Goal: Task Accomplishment & Management: Use online tool/utility

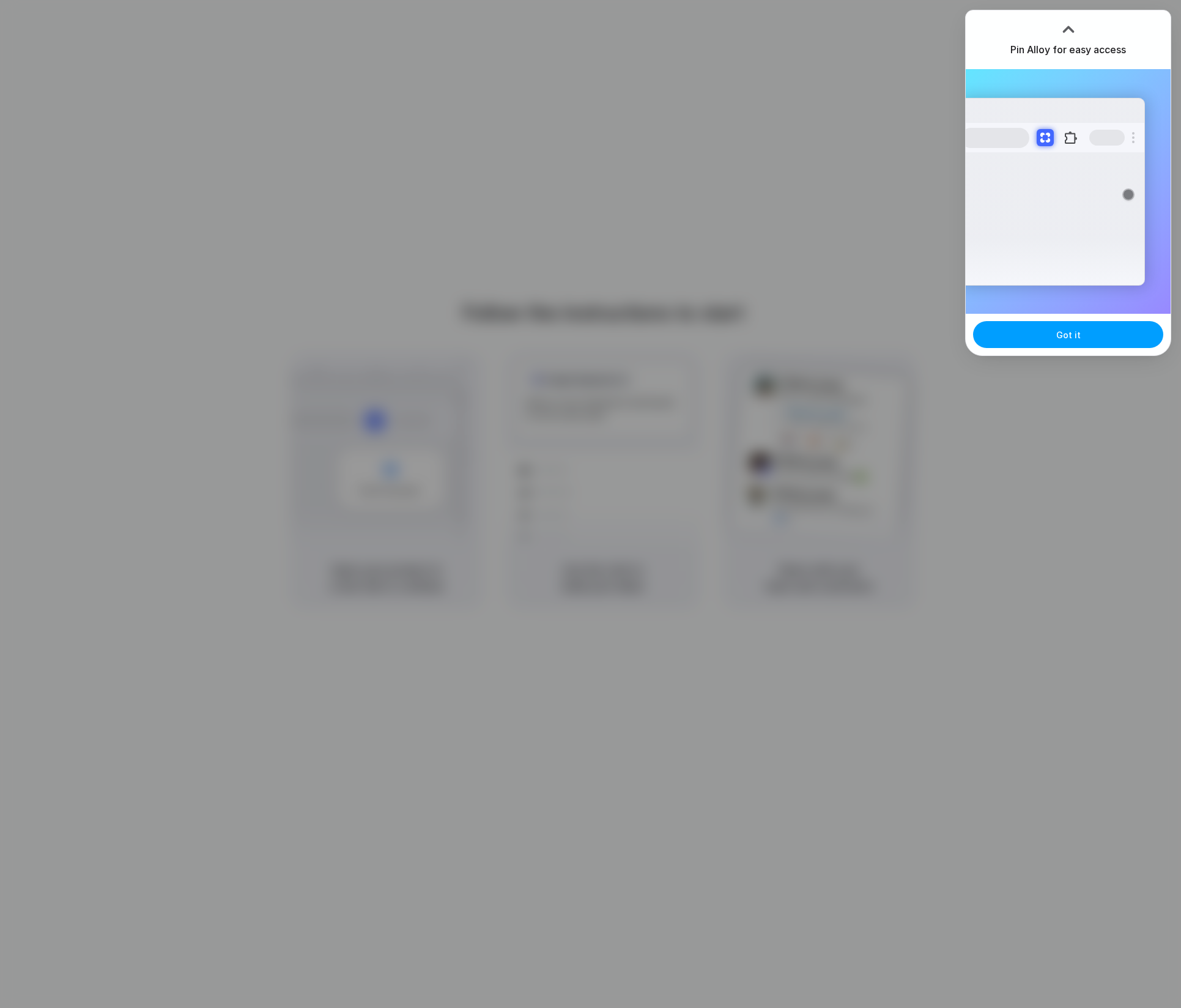
click at [1041, 345] on button "Got it" at bounding box center [1068, 334] width 190 height 27
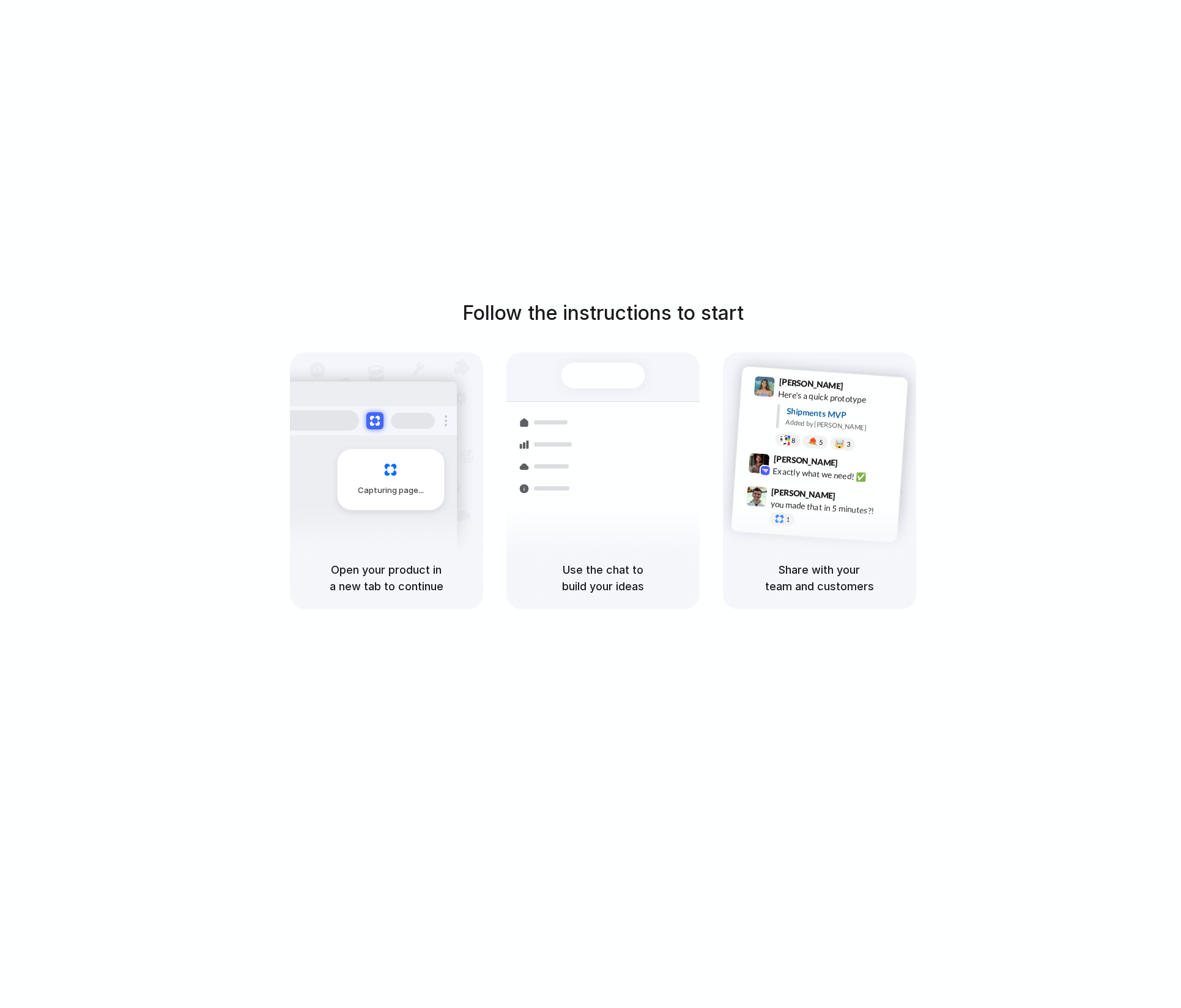
click at [924, 92] on div "Follow the instructions to start Capturing page Open your product in a new tab …" at bounding box center [602, 516] width 1206 height 1033
